Goal: Task Accomplishment & Management: Use online tool/utility

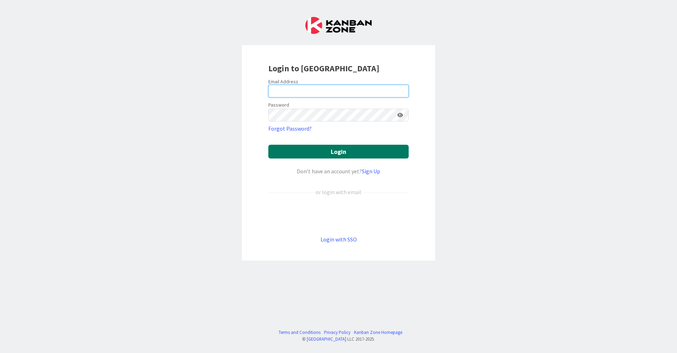
type input "[EMAIL_ADDRESS][DOMAIN_NAME]"
click at [362, 148] on button "Login" at bounding box center [338, 152] width 140 height 14
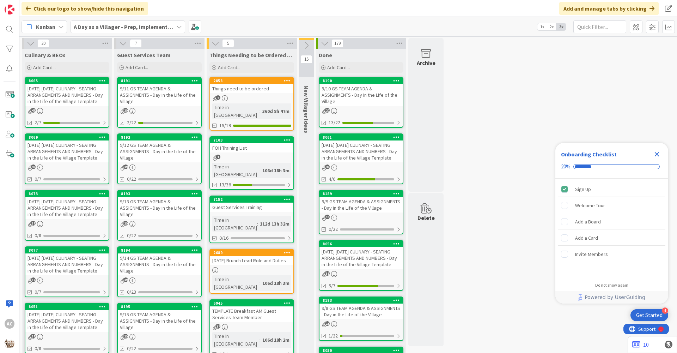
click at [58, 161] on div "[DATE] [DATE] CULINARY - SEATING ARRANGEMENTS AND NUMBERS - Day in the Life of …" at bounding box center [66, 151] width 83 height 22
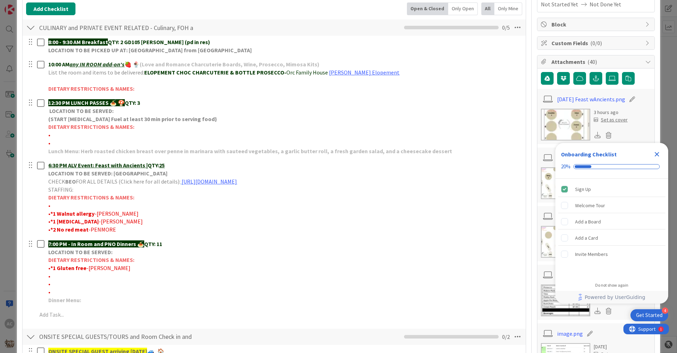
scroll to position [141, 0]
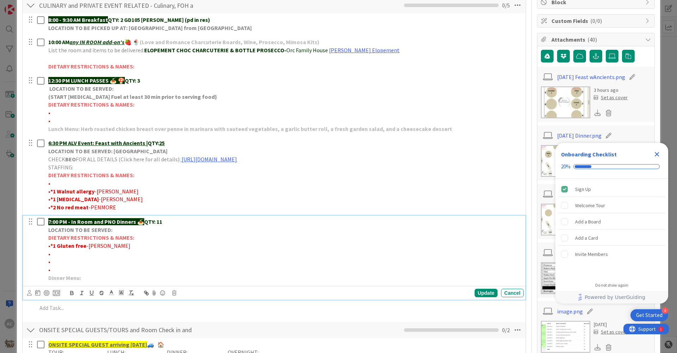
click at [92, 276] on p "Dinner Menu:" at bounding box center [284, 278] width 473 height 8
click at [475, 291] on div "Update" at bounding box center [486, 292] width 23 height 8
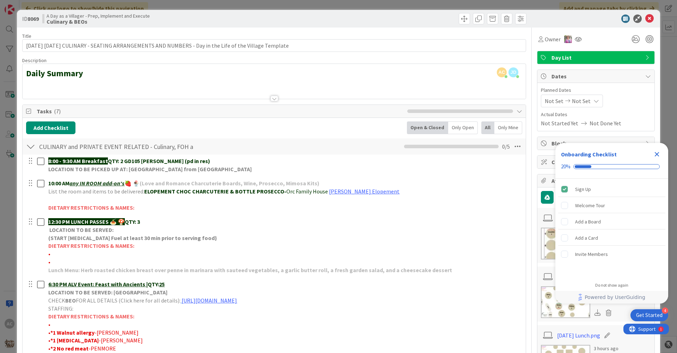
click at [658, 154] on icon "Close Checklist" at bounding box center [657, 154] width 8 height 8
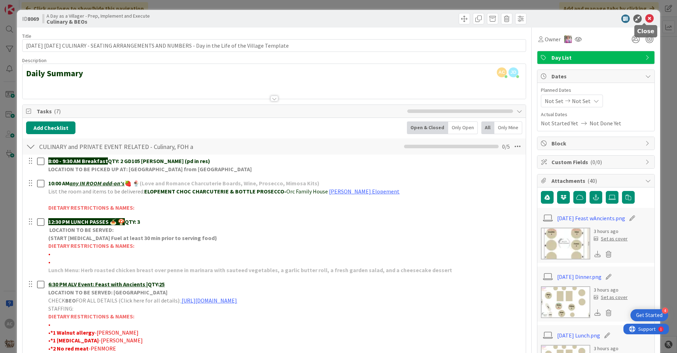
click at [645, 19] on icon at bounding box center [649, 18] width 8 height 8
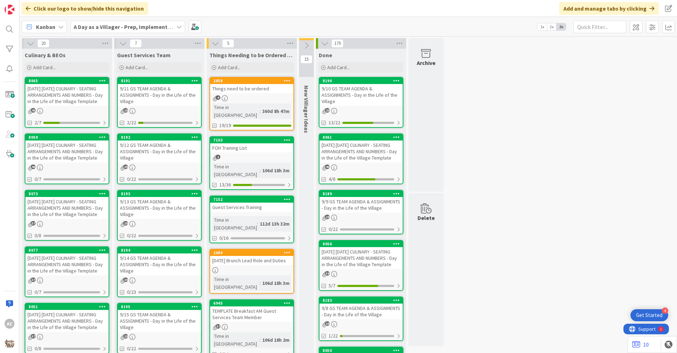
click at [61, 219] on div "[DATE] [DATE] CULINARY - SEATING ARRANGEMENTS AND NUMBERS - Day in the Life of …" at bounding box center [66, 208] width 83 height 22
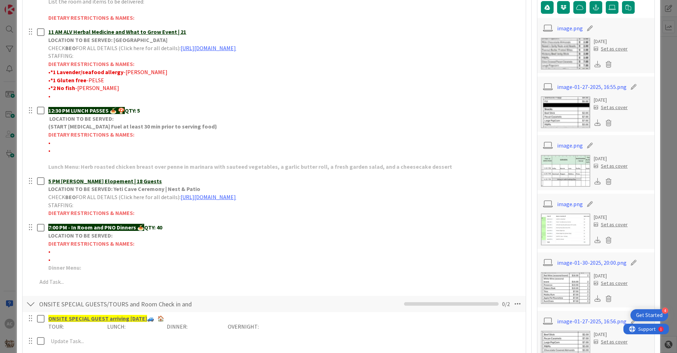
scroll to position [212, 0]
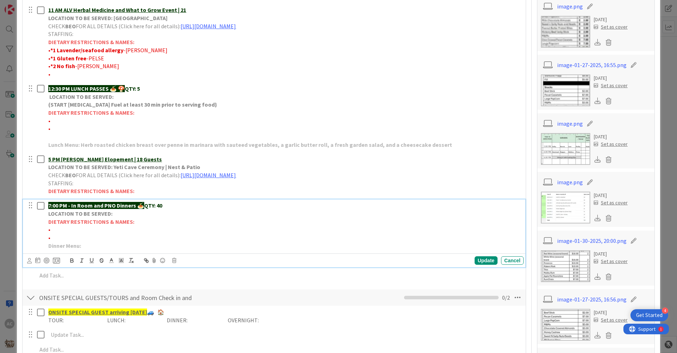
click at [87, 249] on p "Dinner Menu:" at bounding box center [284, 246] width 473 height 8
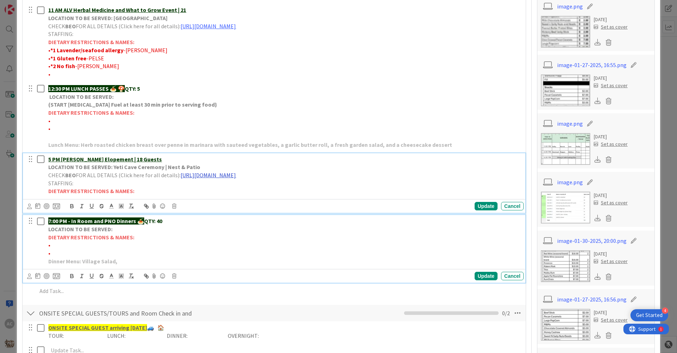
scroll to position [227, 0]
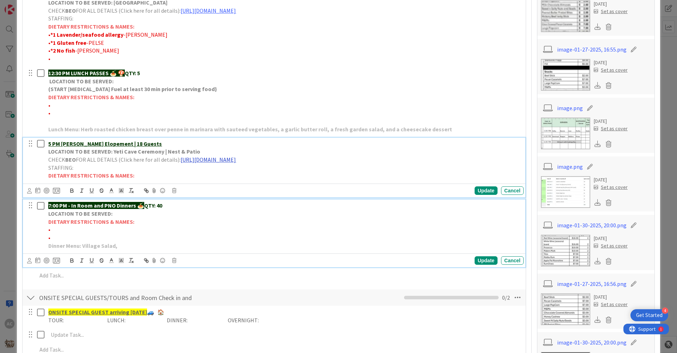
click at [265, 178] on div "5 PM [PERSON_NAME] Elopement | 18 Guests LOCATION TO BE SERVED: Yeti Cave Cerem…" at bounding box center [284, 160] width 478 height 44
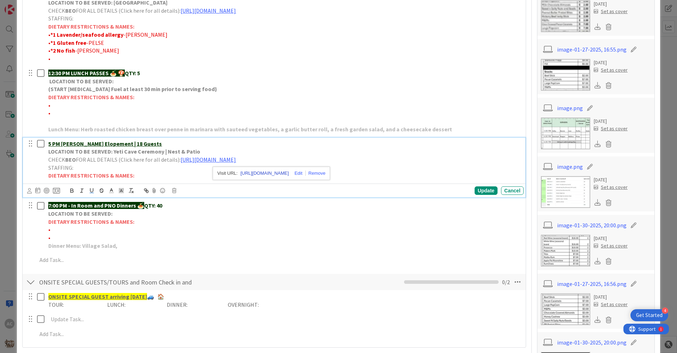
click at [264, 175] on link "[URL][DOMAIN_NAME]" at bounding box center [264, 173] width 48 height 9
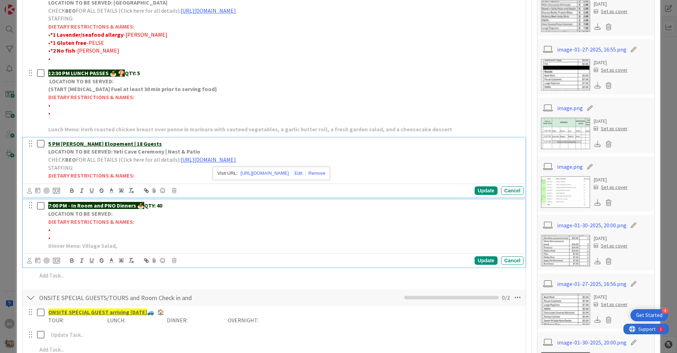
click at [124, 242] on p "Dinner Menu: Village Salad," at bounding box center [284, 246] width 473 height 8
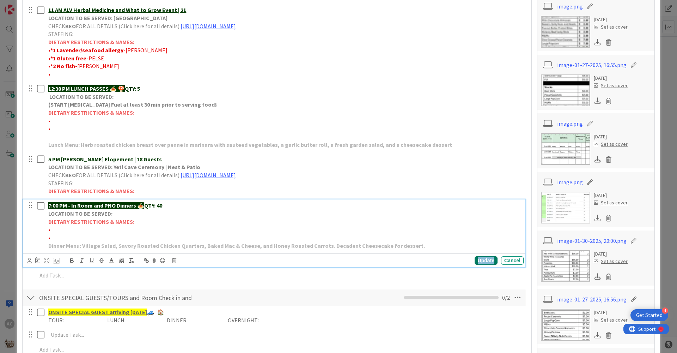
click at [485, 261] on div "Update" at bounding box center [486, 260] width 23 height 8
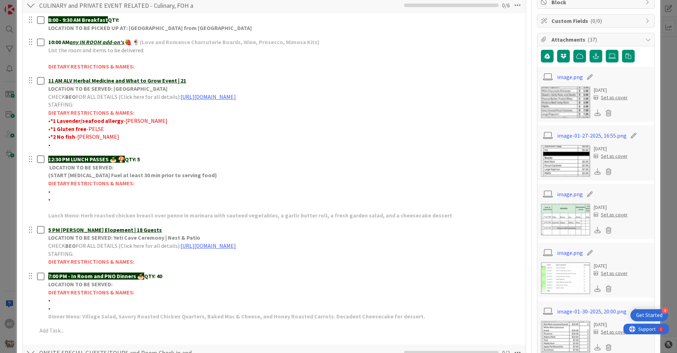
scroll to position [0, 0]
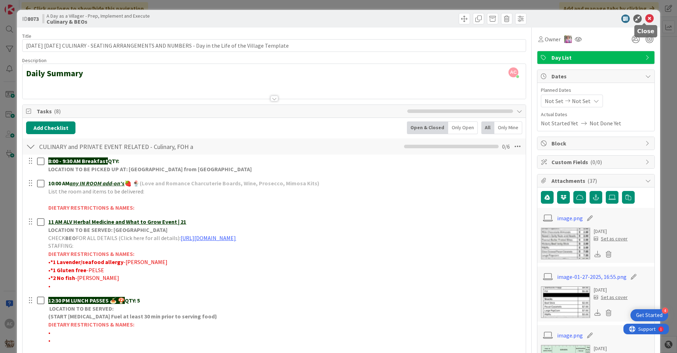
click at [645, 22] on icon at bounding box center [649, 18] width 8 height 8
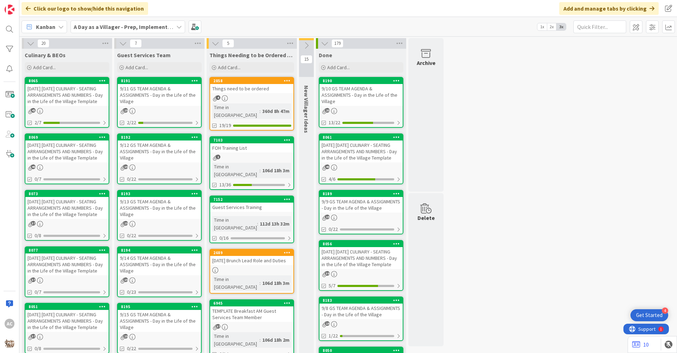
click at [45, 275] on div "[DATE] [DATE] CULINARY - SEATING ARRANGEMENTS AND NUMBERS - Day in the Life of …" at bounding box center [66, 264] width 83 height 22
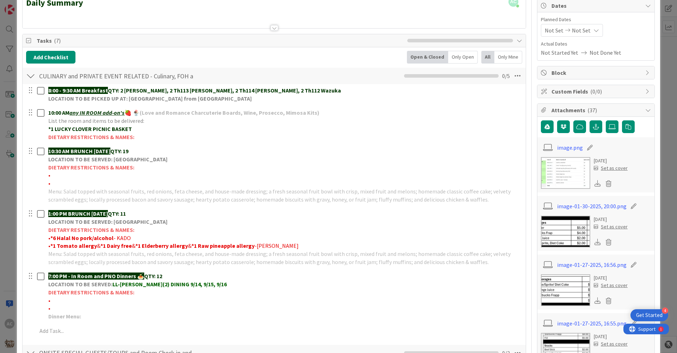
scroll to position [106, 0]
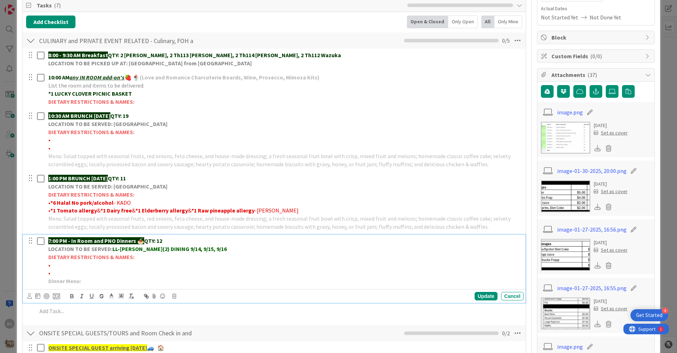
click at [91, 282] on p "Dinner Menu:" at bounding box center [284, 281] width 473 height 8
click at [476, 299] on div "Update" at bounding box center [486, 296] width 23 height 8
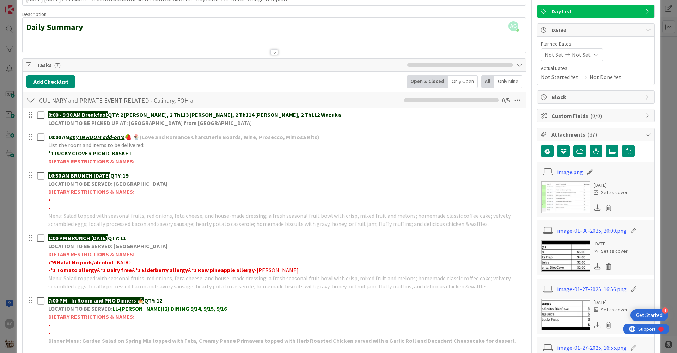
scroll to position [0, 0]
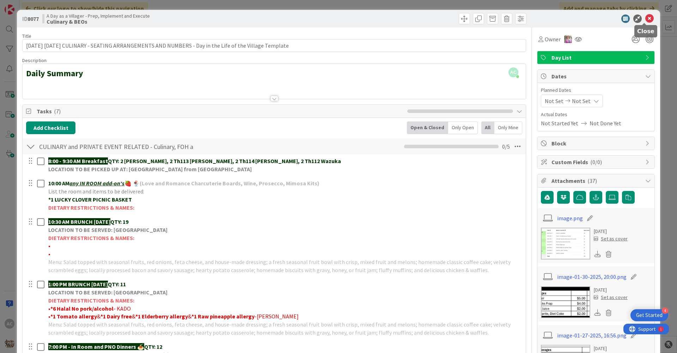
click at [647, 16] on icon at bounding box center [649, 18] width 8 height 8
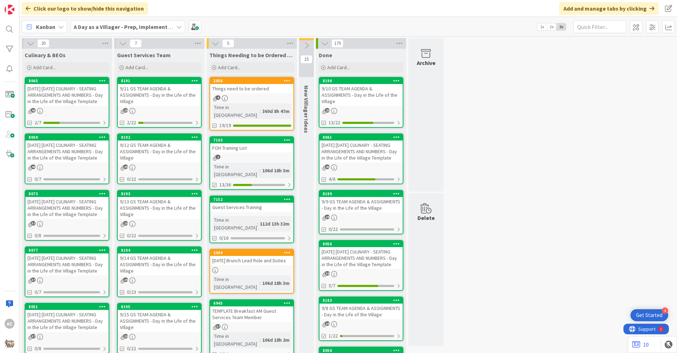
click at [74, 106] on div "[DATE] [DATE] CULINARY - SEATING ARRANGEMENTS AND NUMBERS - Day in the Life of …" at bounding box center [66, 95] width 83 height 22
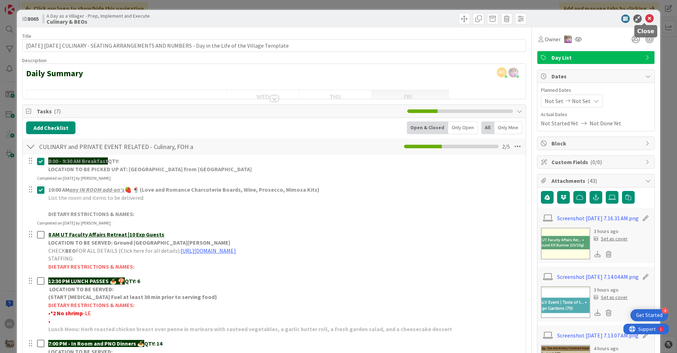
click at [645, 18] on icon at bounding box center [649, 18] width 8 height 8
